Goal: Use online tool/utility: Utilize a website feature to perform a specific function

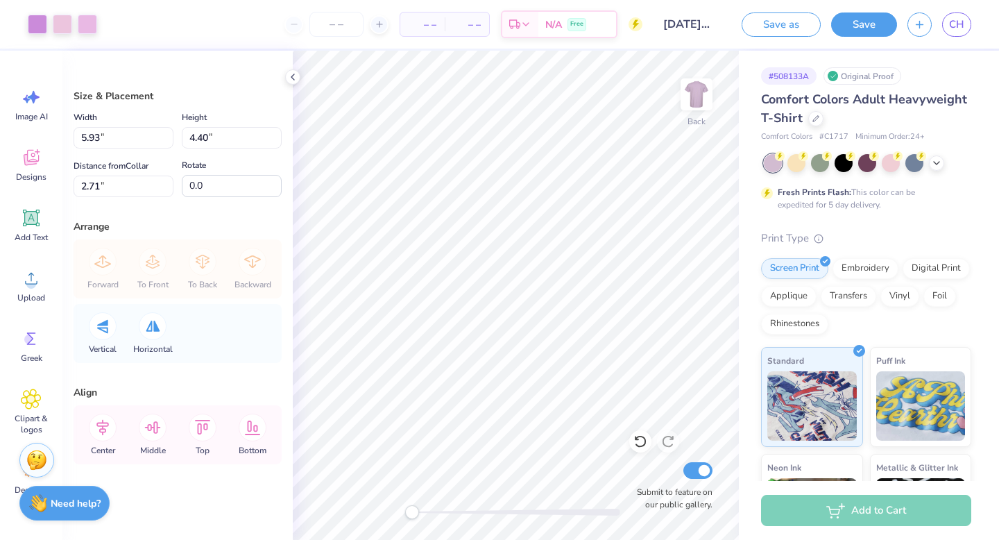
type input "5.93"
type input "4.40"
type input "2.71"
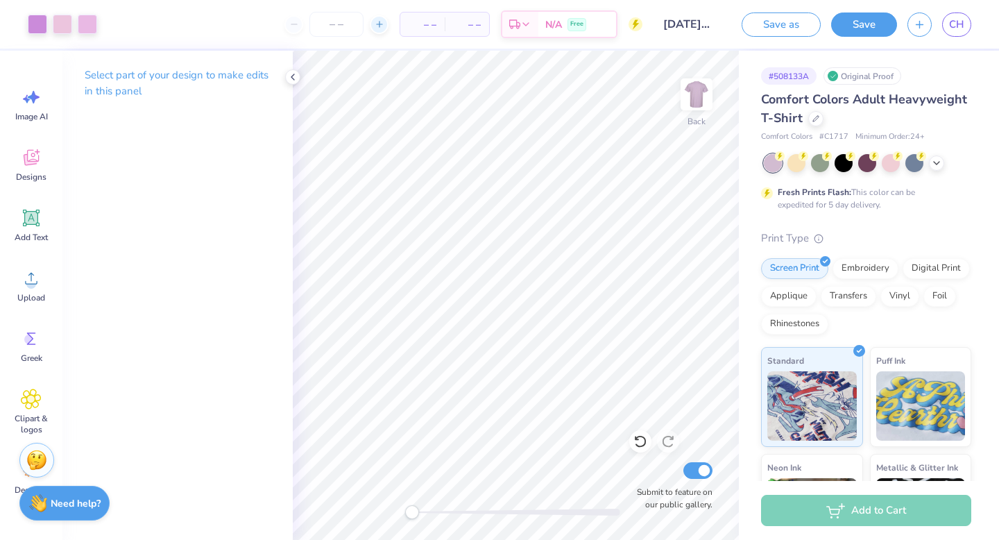
click at [381, 24] on icon at bounding box center [379, 24] width 10 height 10
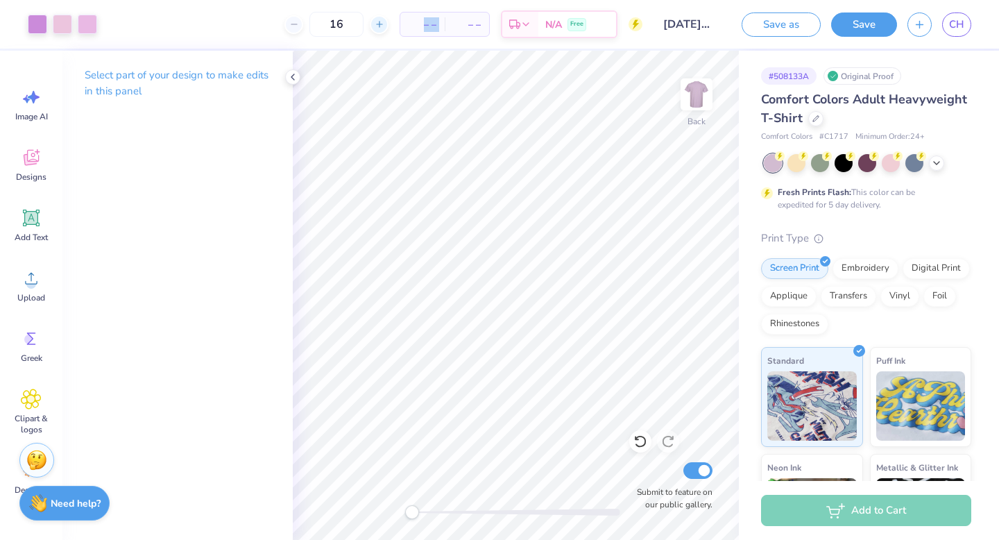
click at [381, 24] on icon at bounding box center [379, 24] width 10 height 10
type input "20"
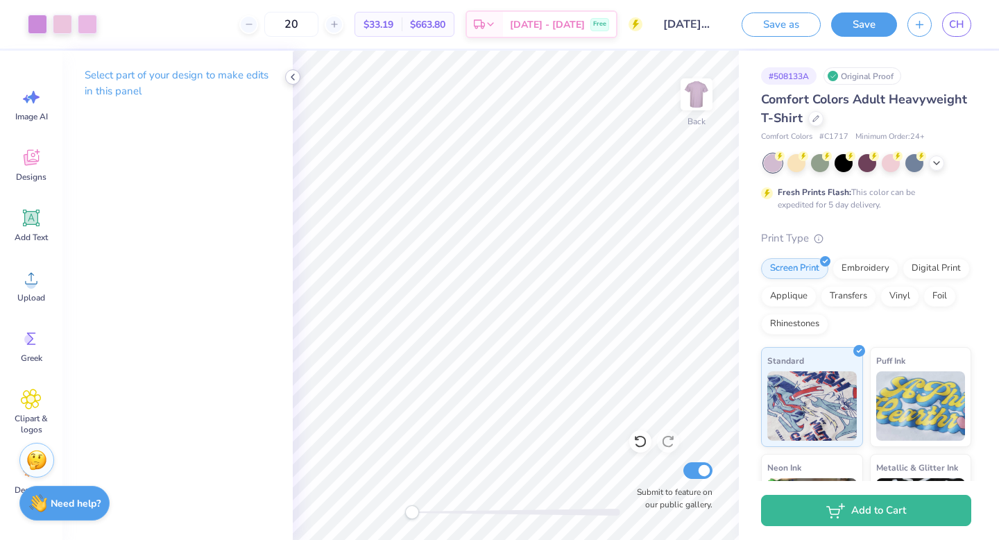
click at [293, 78] on polyline at bounding box center [292, 77] width 3 height 6
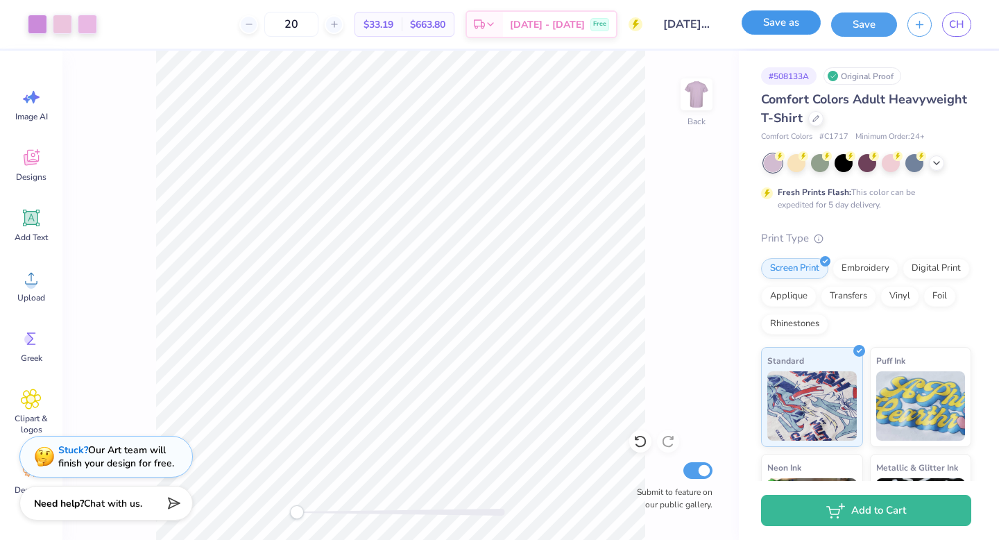
click at [807, 26] on button "Save as" at bounding box center [780, 22] width 79 height 24
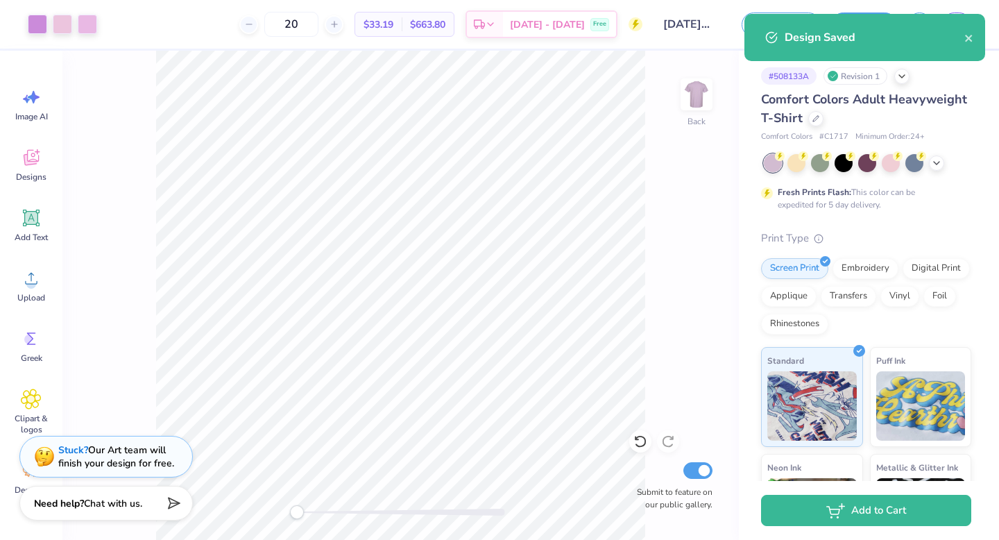
click at [841, 30] on div "Design Saved" at bounding box center [874, 37] width 180 height 17
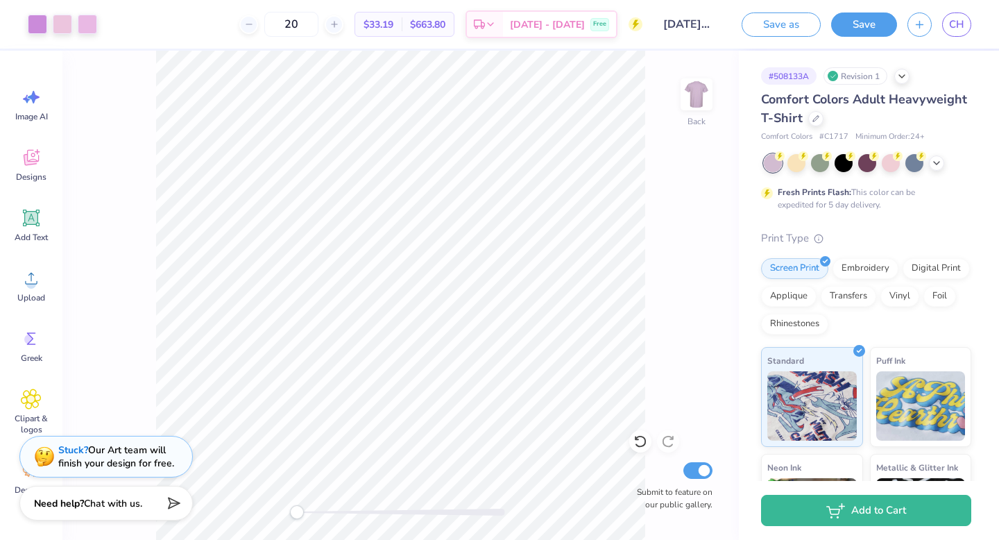
click at [955, 0] on html "Art colors 20 $33.19 Per Item $663.80 Total Est. Delivery Oct 6 - 9 Free Design…" at bounding box center [499, 270] width 999 height 540
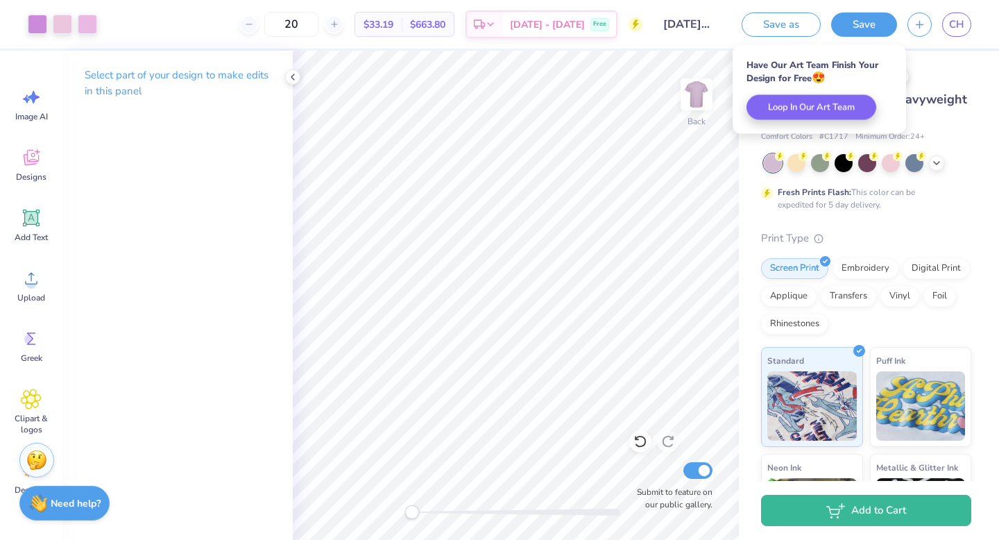
click at [791, 43] on body "Art colors 20 $33.19 Per Item $663.80 Total Est. Delivery Oct 6 - 9 Free Design…" at bounding box center [499, 270] width 999 height 540
